Goal: Information Seeking & Learning: Learn about a topic

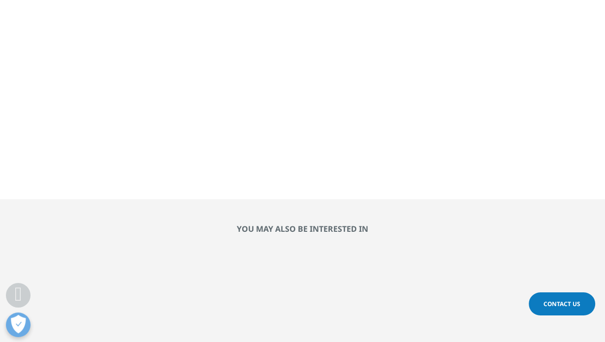
scroll to position [2025, 0]
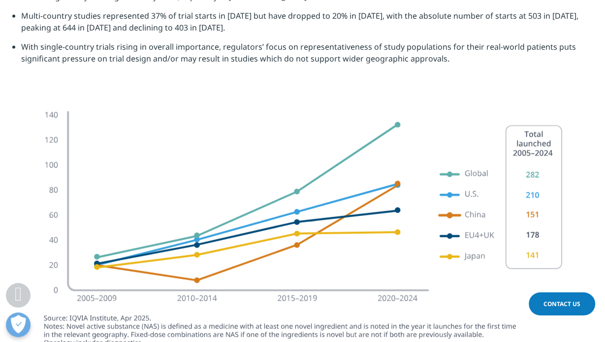
click at [396, 96] on img at bounding box center [302, 233] width 551 height 274
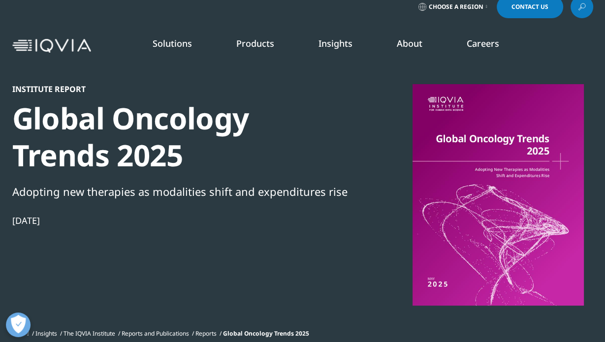
scroll to position [0, 0]
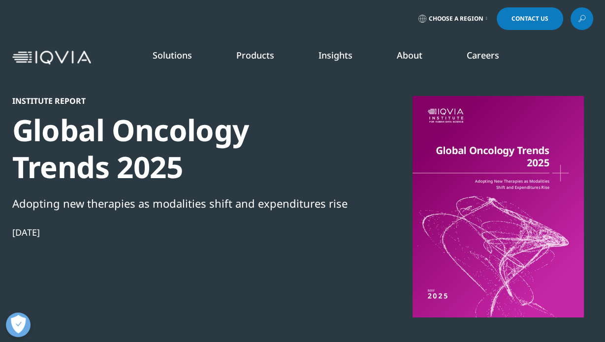
click at [486, 168] on div at bounding box center [498, 206] width 190 height 221
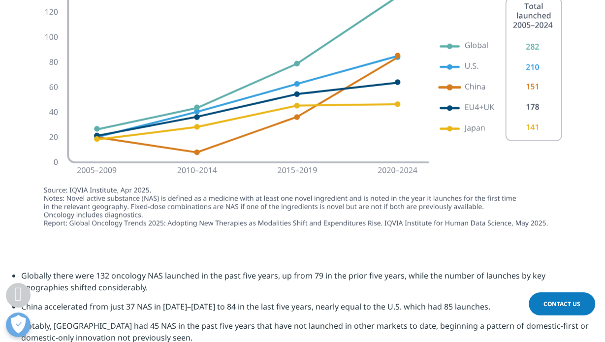
scroll to position [2367, 0]
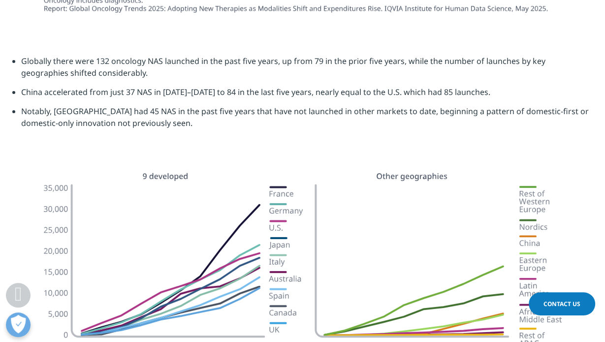
click at [191, 105] on li "Notably, [GEOGRAPHIC_DATA] had 45 NAS in the past five years that have not laun…" at bounding box center [307, 120] width 572 height 31
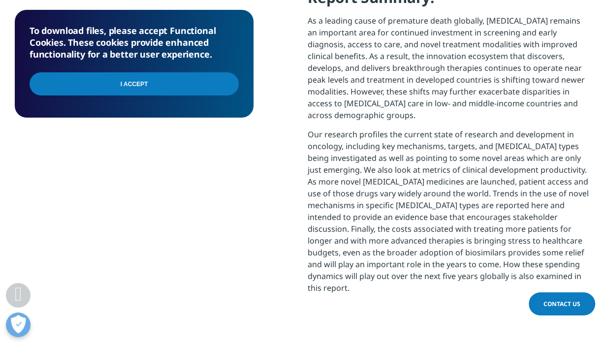
scroll to position [395, 0]
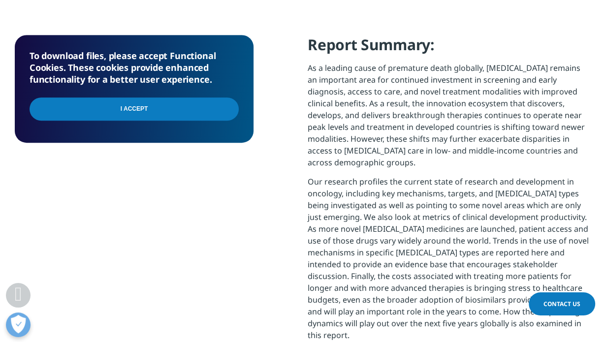
click at [136, 104] on input "I Accept" at bounding box center [134, 108] width 209 height 23
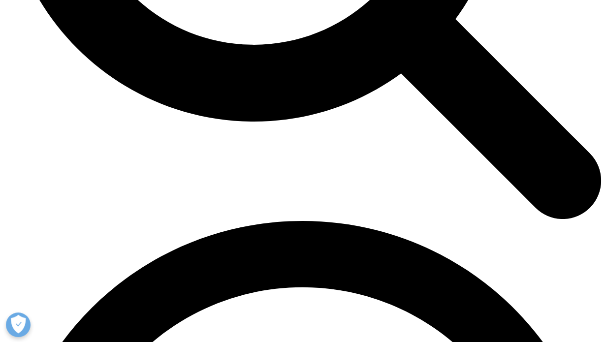
scroll to position [985, 0]
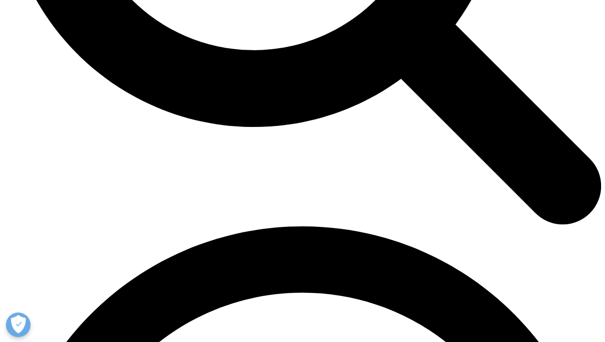
drag, startPoint x: 12, startPoint y: 40, endPoint x: 469, endPoint y: 144, distance: 469.1
copy div "Key Findings: Oncology R&D activity continues to grow driven by novel modalitie…"
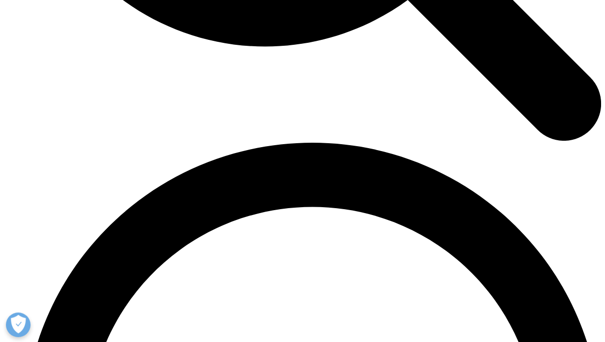
scroll to position [3805, 0]
